Goal: Task Accomplishment & Management: Manage account settings

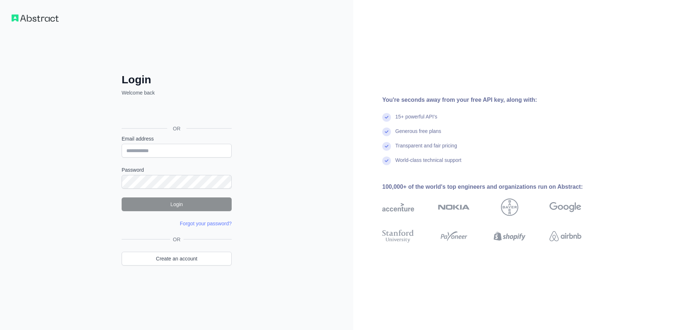
click at [201, 144] on input "Email address" at bounding box center [177, 151] width 110 height 14
type input "**********"
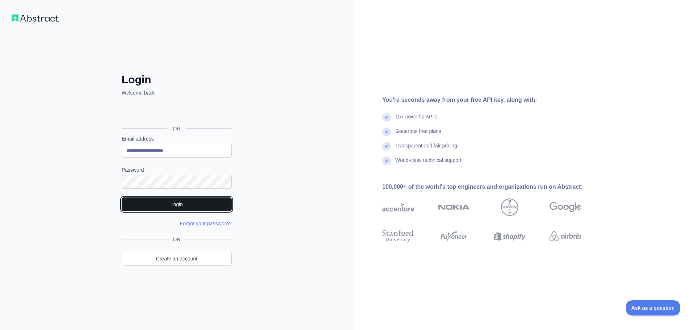
click at [176, 204] on button "Login" at bounding box center [177, 204] width 110 height 14
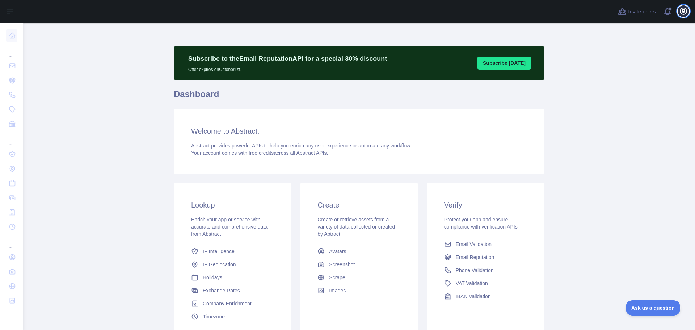
click at [683, 8] on icon "button" at bounding box center [683, 11] width 7 height 7
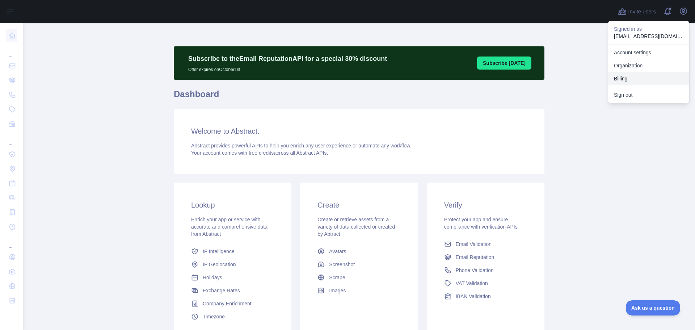
click at [619, 77] on button "Billing" at bounding box center [648, 78] width 81 height 13
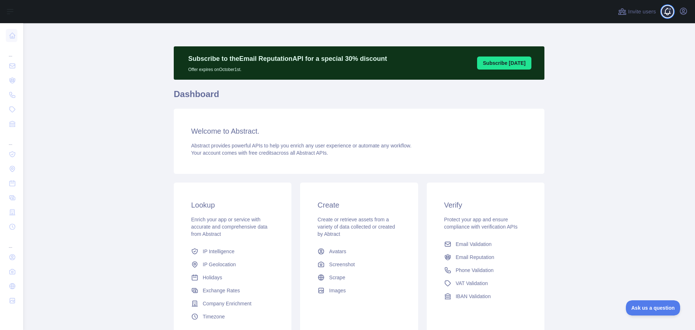
click at [664, 14] on span at bounding box center [670, 11] width 14 height 23
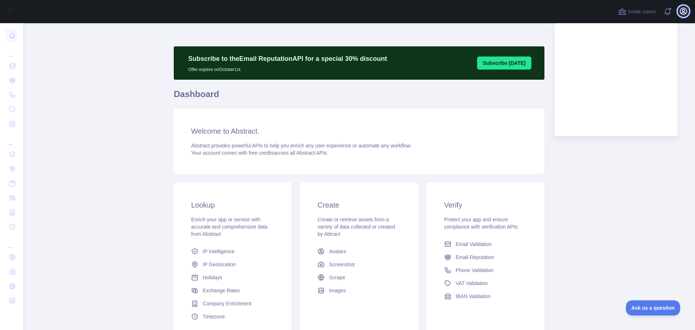
click at [683, 7] on icon "button" at bounding box center [683, 11] width 9 height 9
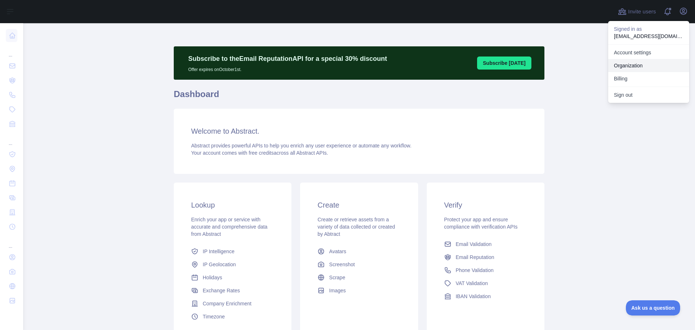
click at [628, 63] on link "Organization" at bounding box center [648, 65] width 81 height 13
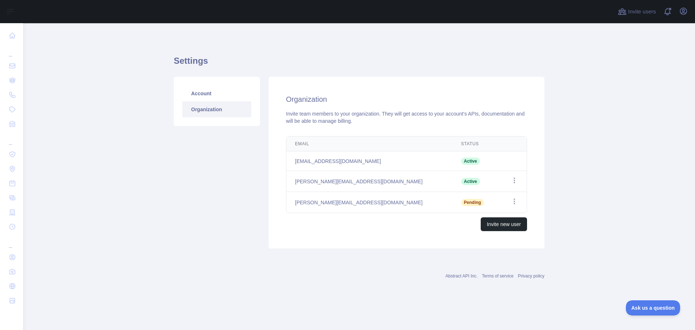
click at [690, 9] on div "Invite users View notifications Open user menu" at bounding box center [359, 11] width 672 height 23
click at [682, 13] on icon "button" at bounding box center [683, 11] width 7 height 7
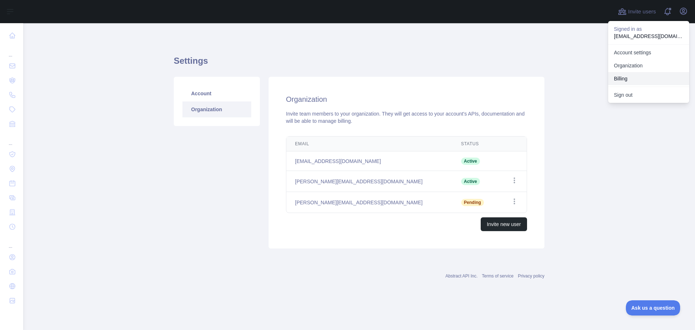
click at [624, 77] on button "Billing" at bounding box center [648, 78] width 81 height 13
